Goal: Check status: Verify the current state of an ongoing process or item

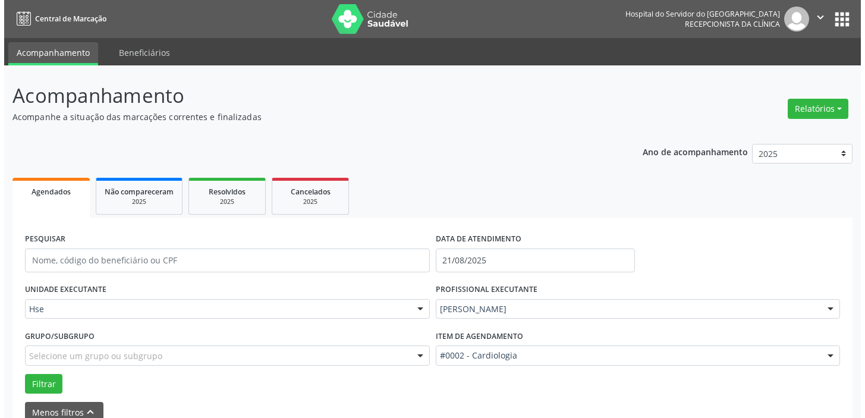
scroll to position [62, 0]
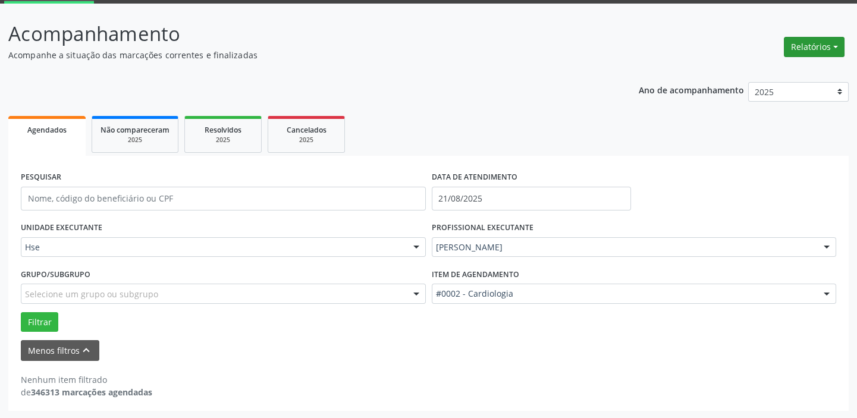
click at [804, 45] on button "Relatórios" at bounding box center [813, 47] width 61 height 20
click at [773, 65] on link "Agendamentos" at bounding box center [780, 72] width 128 height 17
select select "7"
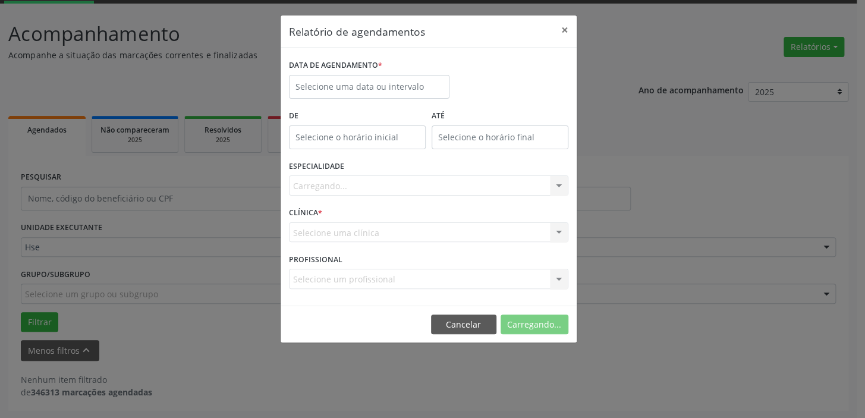
click at [386, 102] on div "DATA DE AGENDAMENTO *" at bounding box center [369, 81] width 166 height 51
click at [390, 82] on input "text" at bounding box center [369, 87] width 161 height 24
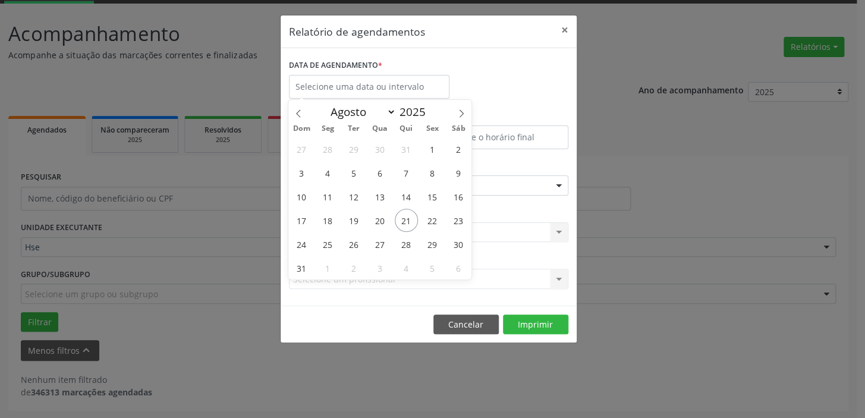
click at [511, 59] on div "DATA DE AGENDAMENTO *" at bounding box center [428, 81] width 285 height 51
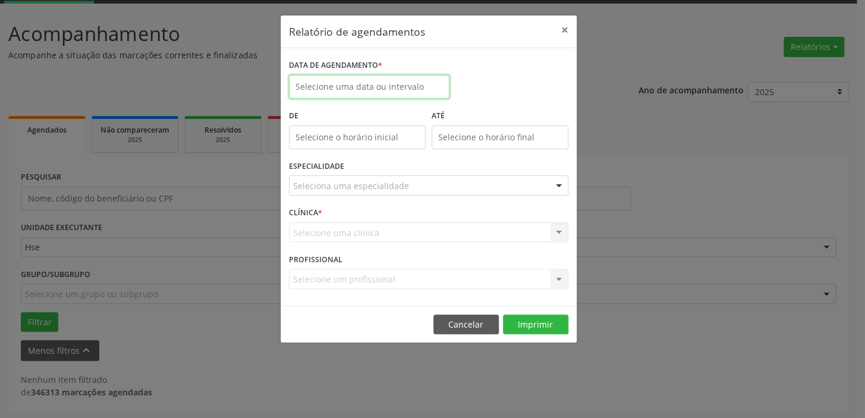
click at [330, 85] on input "text" at bounding box center [369, 87] width 161 height 24
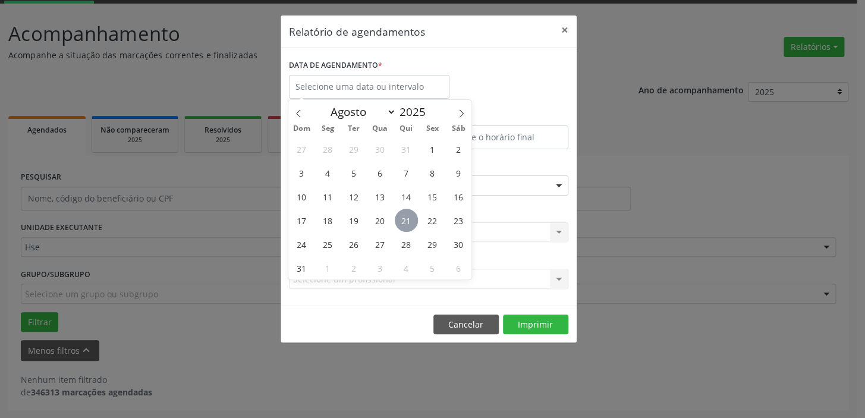
click at [404, 222] on span "21" at bounding box center [406, 220] width 23 height 23
type input "21/08/2025"
click at [404, 222] on span "21" at bounding box center [406, 220] width 23 height 23
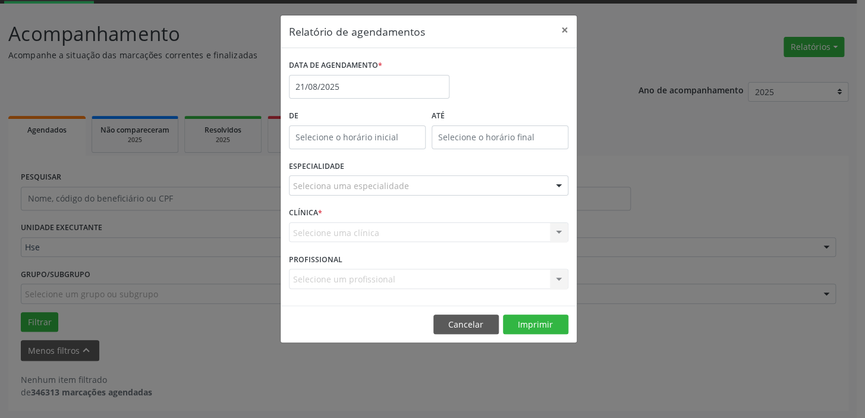
click at [625, 29] on div "Relatório de agendamentos × DATA DE AGENDAMENTO * [DATE] De ATÉ ESPECIALIDADE S…" at bounding box center [432, 209] width 865 height 418
click at [561, 24] on button "×" at bounding box center [565, 29] width 24 height 29
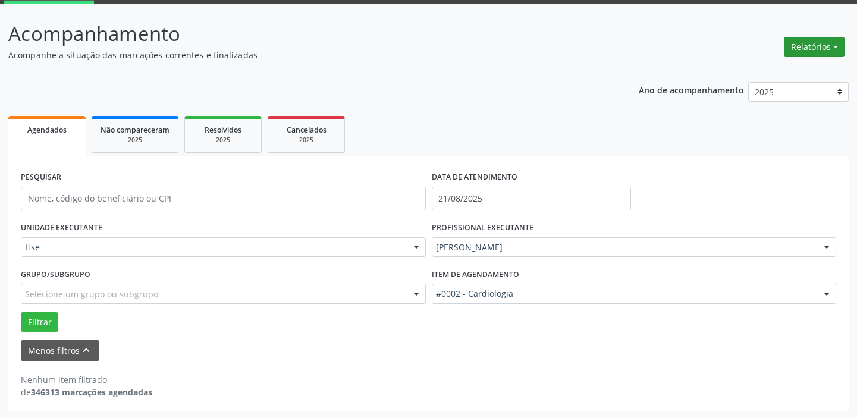
click at [802, 39] on button "Relatórios" at bounding box center [813, 47] width 61 height 20
click at [782, 68] on link "Agendamentos" at bounding box center [780, 72] width 128 height 17
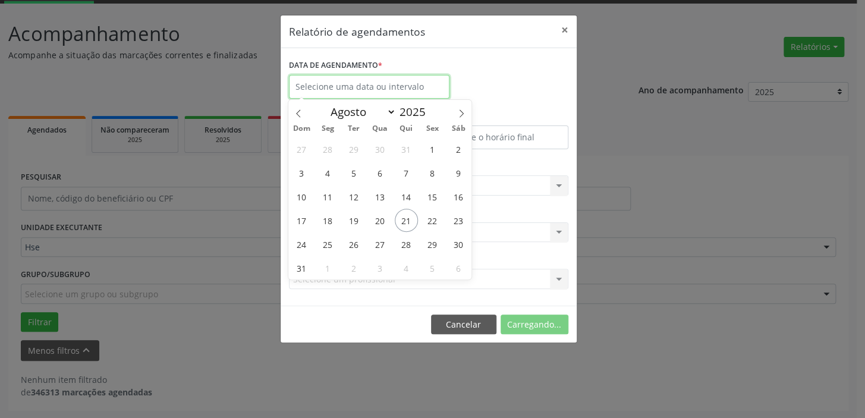
click at [359, 84] on input "text" at bounding box center [369, 87] width 161 height 24
click at [410, 222] on span "21" at bounding box center [406, 220] width 23 height 23
type input "21/08/2025"
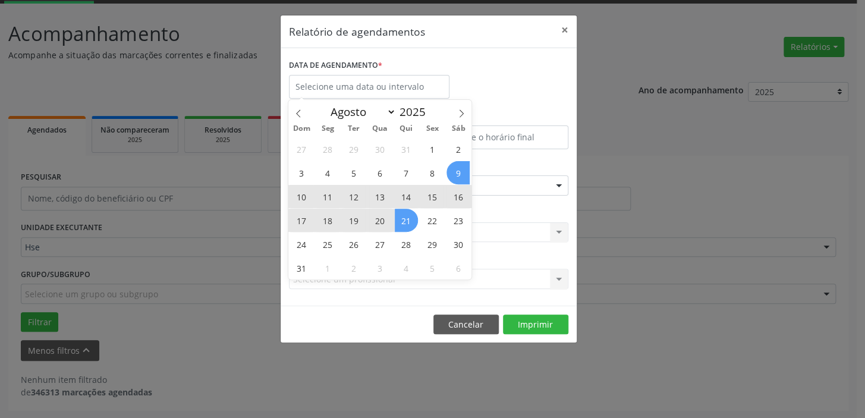
click at [518, 101] on div "DATA DE AGENDAMENTO *" at bounding box center [428, 81] width 285 height 51
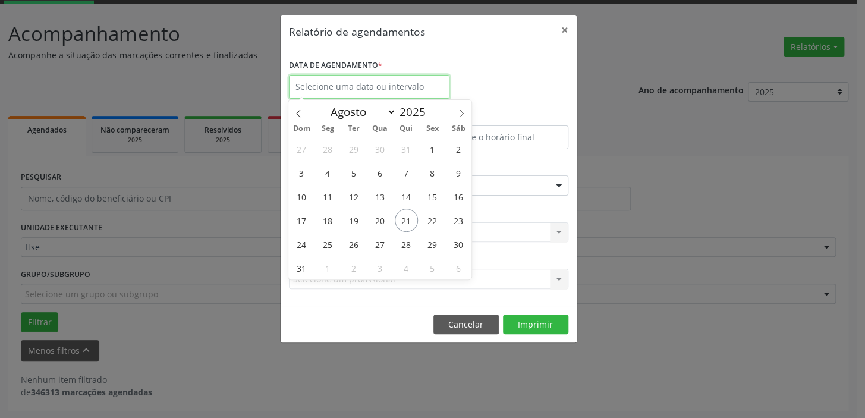
click at [382, 81] on input "text" at bounding box center [369, 87] width 161 height 24
click at [404, 214] on span "21" at bounding box center [406, 220] width 23 height 23
type input "21/08/2025"
click at [404, 215] on span "21" at bounding box center [406, 220] width 23 height 23
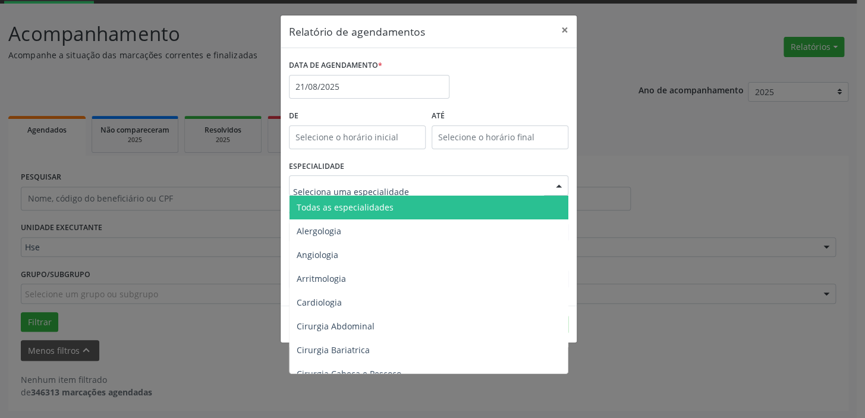
click at [514, 184] on div at bounding box center [428, 185] width 279 height 20
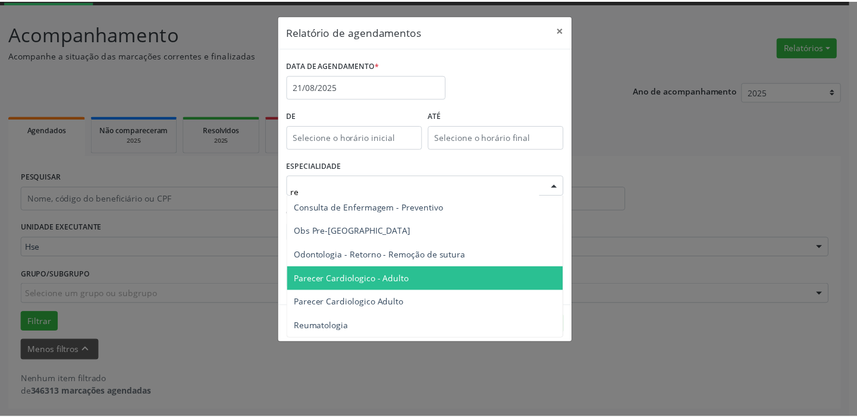
scroll to position [0, 0]
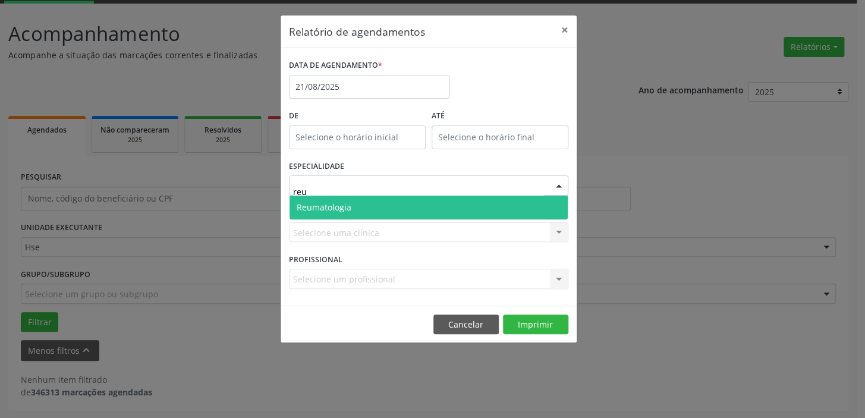
type input "reum"
click at [425, 202] on span "Reumatologia" at bounding box center [428, 208] width 278 height 24
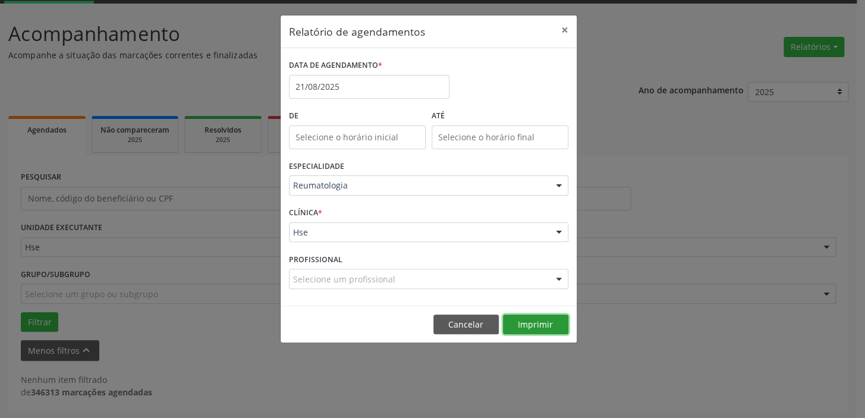
click at [546, 317] on button "Imprimir" at bounding box center [535, 324] width 65 height 20
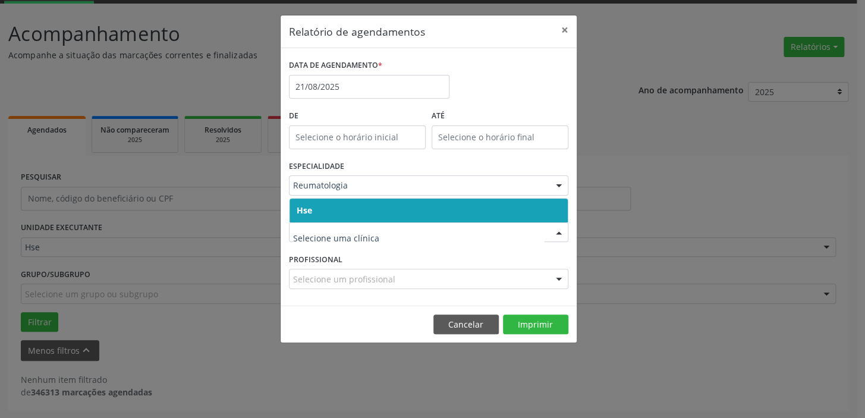
click at [464, 209] on span "Hse" at bounding box center [428, 211] width 278 height 24
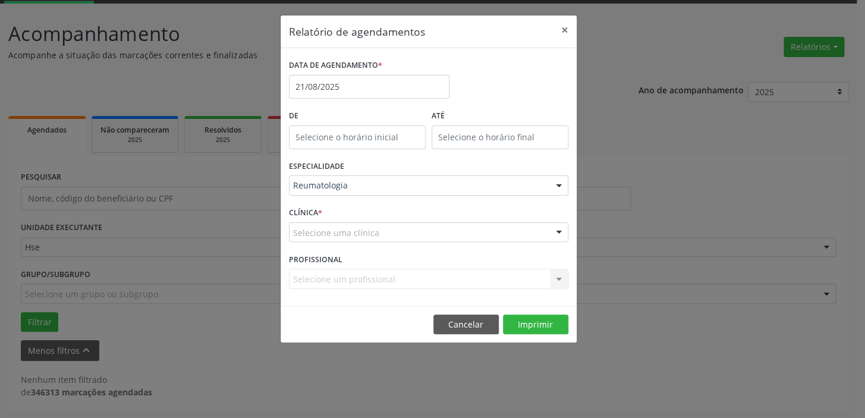
click at [452, 243] on div "CLÍNICA * Selecione uma clínica Hse Nenhum resultado encontrado para: " " Não h…" at bounding box center [428, 227] width 285 height 46
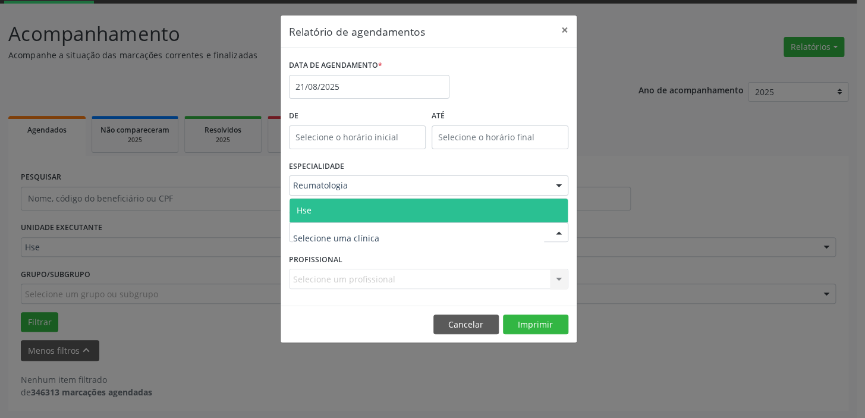
click at [439, 238] on div at bounding box center [428, 232] width 279 height 20
click at [432, 208] on span "Hse" at bounding box center [428, 211] width 278 height 24
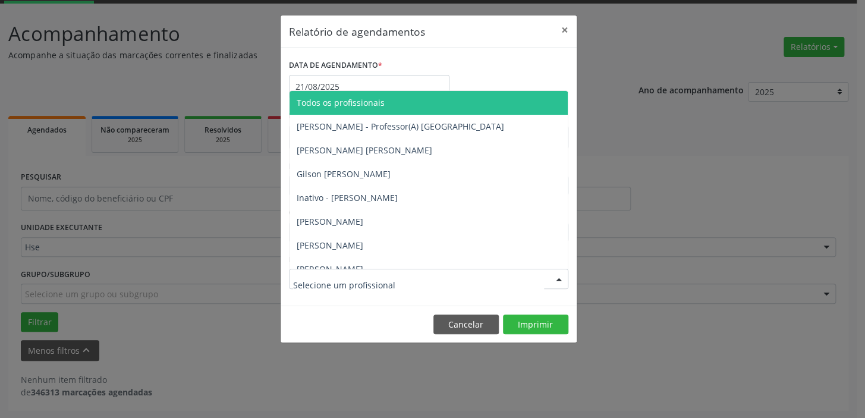
click at [508, 279] on div at bounding box center [428, 279] width 279 height 20
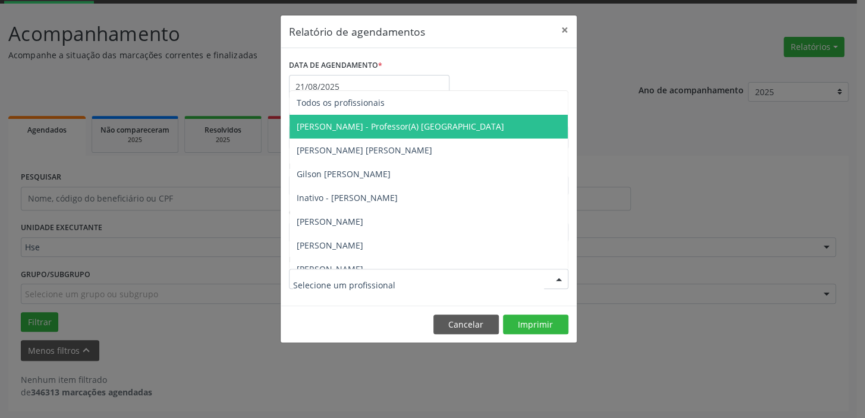
click at [451, 124] on span "[PERSON_NAME] - Professor(A) [GEOGRAPHIC_DATA]" at bounding box center [400, 126] width 207 height 11
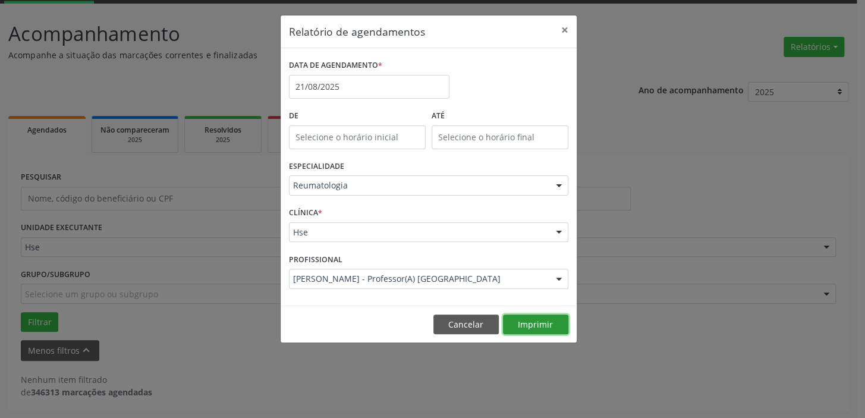
click at [528, 316] on button "Imprimir" at bounding box center [535, 324] width 65 height 20
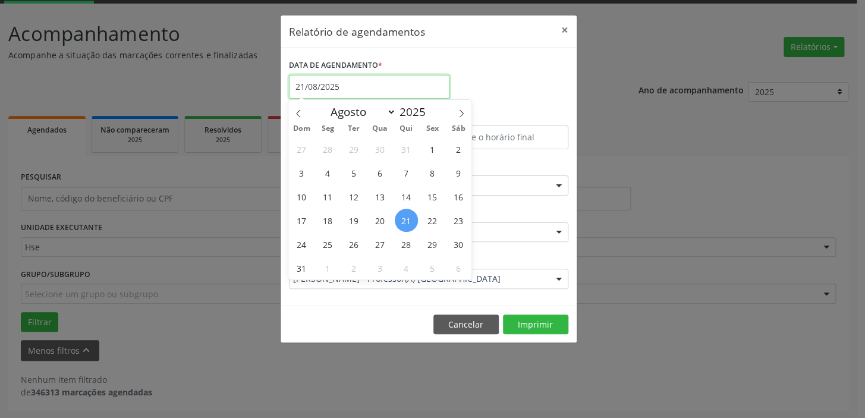
click at [331, 77] on input "21/08/2025" at bounding box center [369, 87] width 161 height 24
click at [426, 220] on span "22" at bounding box center [431, 220] width 23 height 23
type input "[DATE]"
click at [427, 220] on span "22" at bounding box center [431, 220] width 23 height 23
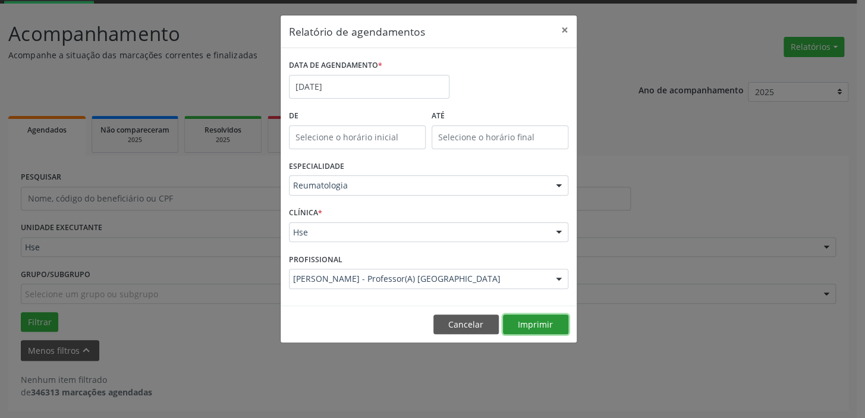
drag, startPoint x: 543, startPoint y: 322, endPoint x: 543, endPoint y: 331, distance: 8.9
click at [543, 331] on button "Imprimir" at bounding box center [535, 324] width 65 height 20
click at [565, 30] on button "×" at bounding box center [565, 29] width 24 height 29
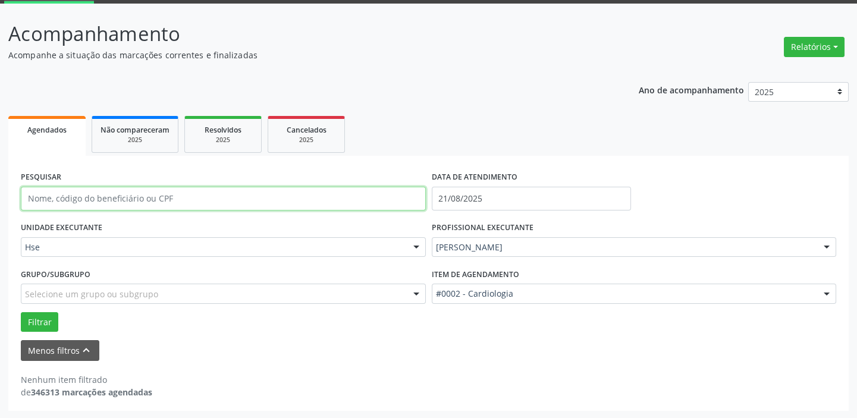
click at [139, 193] on input "text" at bounding box center [223, 199] width 405 height 24
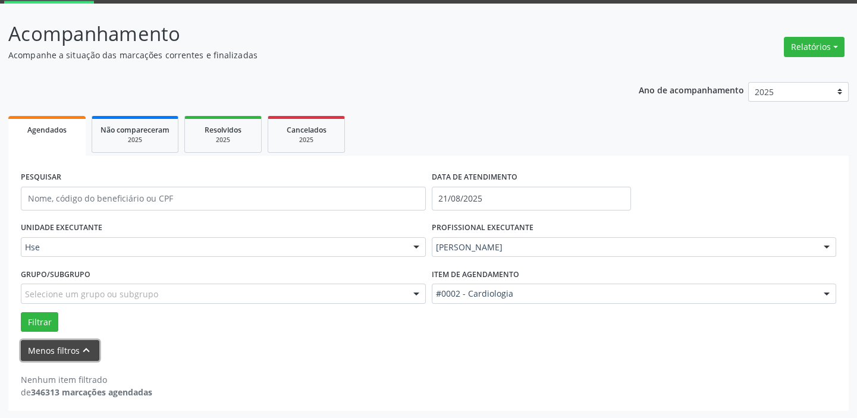
click at [52, 349] on button "Menos filtros keyboard_arrow_up" at bounding box center [60, 350] width 78 height 21
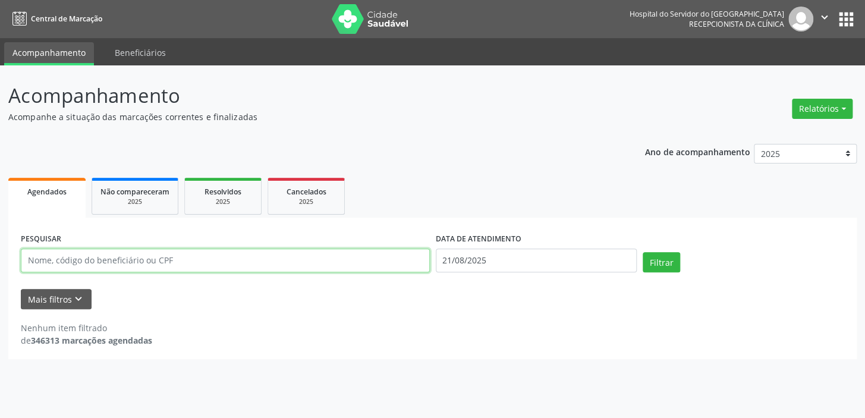
drag, startPoint x: 123, startPoint y: 257, endPoint x: 112, endPoint y: 253, distance: 11.7
click at [123, 257] on input "text" at bounding box center [225, 260] width 409 height 24
type input "04324471487"
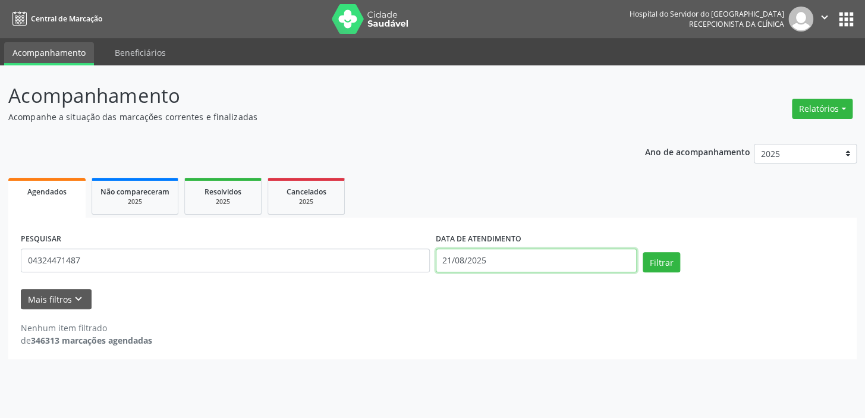
click at [251, 300] on form "PESQUISAR 04324471487 DATA DE ATENDIMENTO [DATE] Filtrar UNIDADE EXECUTANTE Hse…" at bounding box center [432, 269] width 823 height 79
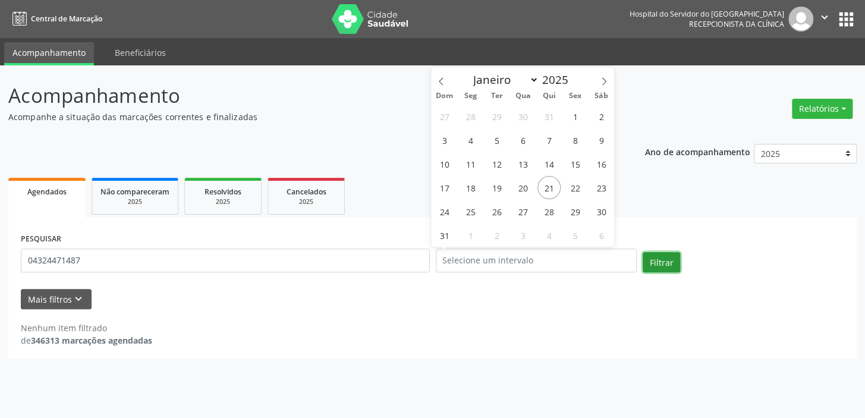
click at [657, 263] on button "Filtrar" at bounding box center [661, 262] width 37 height 20
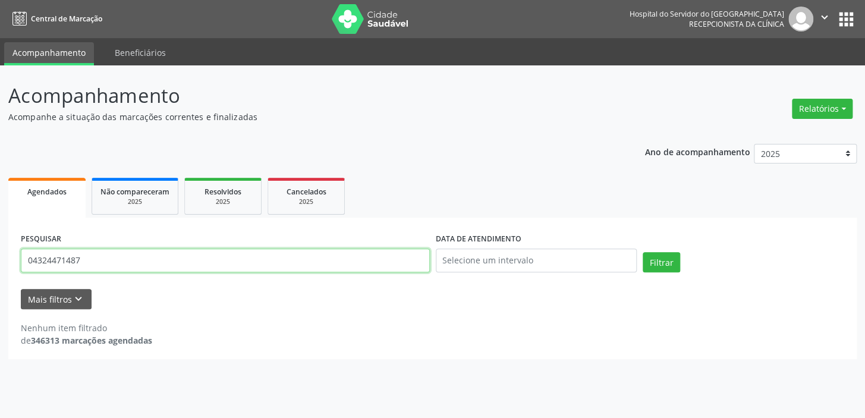
drag, startPoint x: 83, startPoint y: 260, endPoint x: 0, endPoint y: 272, distance: 84.1
click at [0, 272] on div "Acompanhamento Acompanhe a situação das marcações correntes e finalizadas Relat…" at bounding box center [432, 241] width 865 height 353
type input "[PERSON_NAME]"
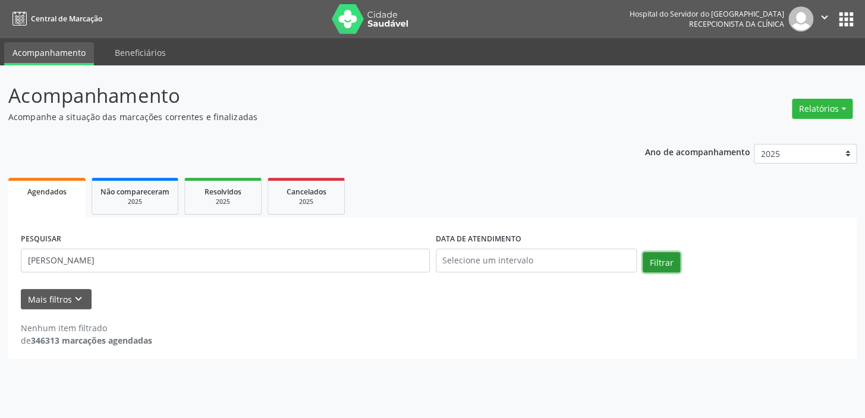
click at [659, 261] on button "Filtrar" at bounding box center [661, 262] width 37 height 20
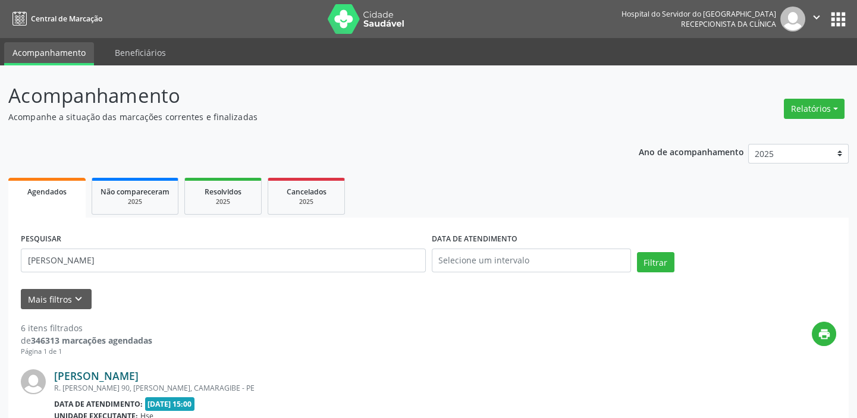
click at [123, 380] on link "[PERSON_NAME]" at bounding box center [96, 375] width 84 height 13
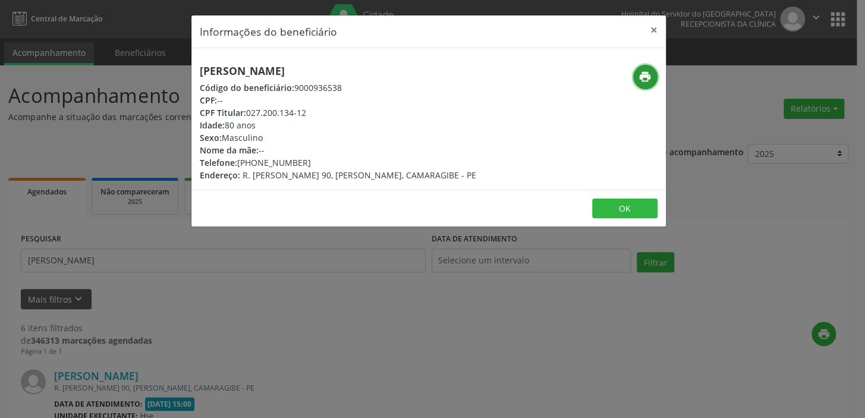
click at [650, 75] on icon "print" at bounding box center [644, 76] width 13 height 13
